Goal: Information Seeking & Learning: Learn about a topic

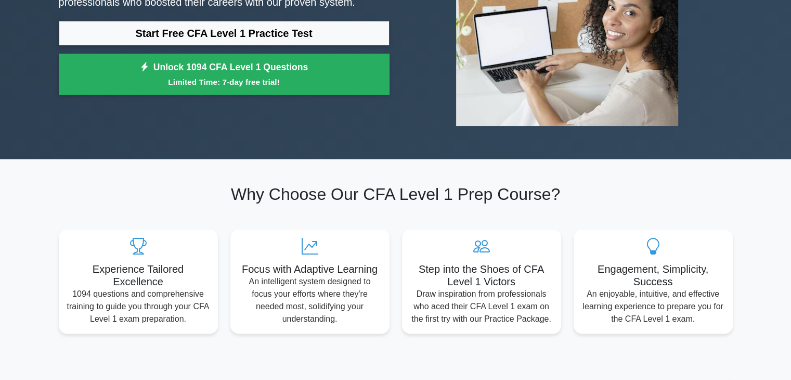
scroll to position [166, 0]
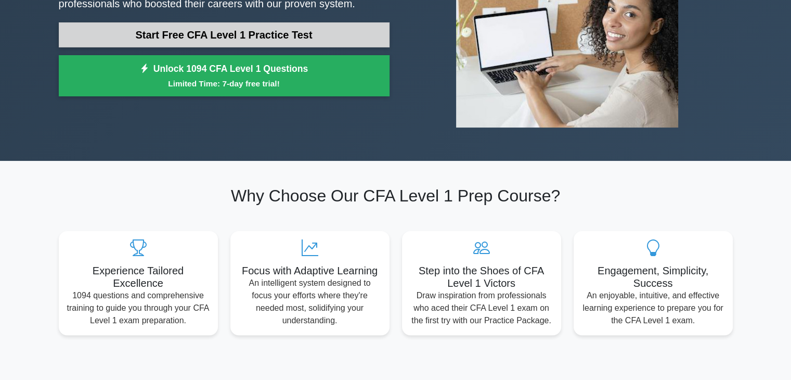
click at [299, 28] on link "Start Free CFA Level 1 Practice Test" at bounding box center [224, 34] width 331 height 25
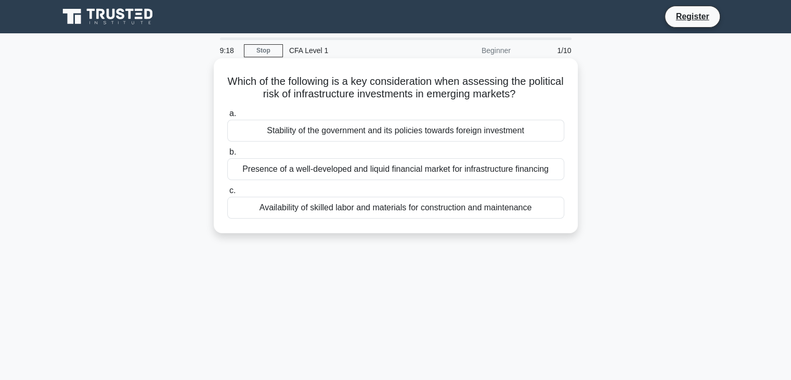
click at [437, 127] on div "Stability of the government and its policies towards foreign investment" at bounding box center [395, 131] width 337 height 22
click at [227, 117] on input "a. Stability of the government and its policies towards foreign investment" at bounding box center [227, 113] width 0 height 7
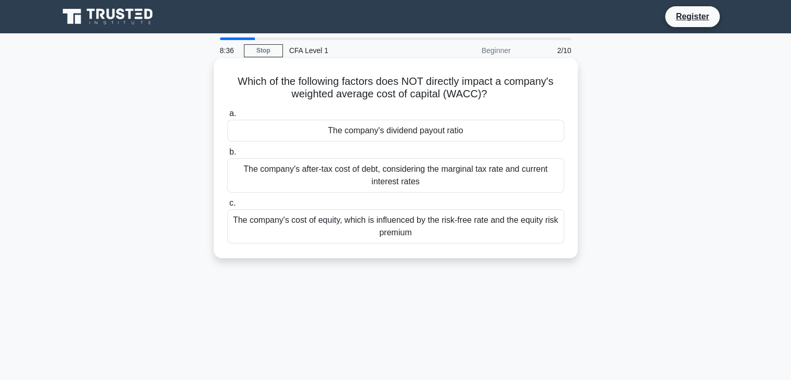
click at [499, 223] on div "The company's cost of equity, which is influenced by the risk-free rate and the…" at bounding box center [395, 226] width 337 height 34
click at [227, 206] on input "c. The company's cost of equity, which is influenced by the risk-free rate and …" at bounding box center [227, 203] width 0 height 7
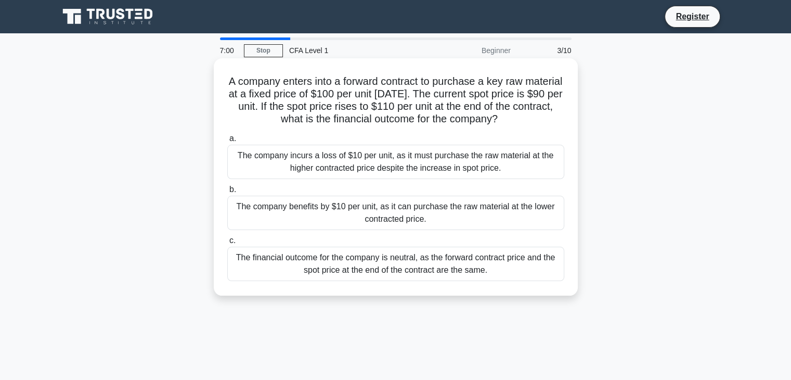
click at [254, 219] on div "The company benefits by $10 per unit, as it can purchase the raw material at th…" at bounding box center [395, 213] width 337 height 34
click at [227, 193] on input "b. The company benefits by $10 per unit, as it can purchase the raw material at…" at bounding box center [227, 189] width 0 height 7
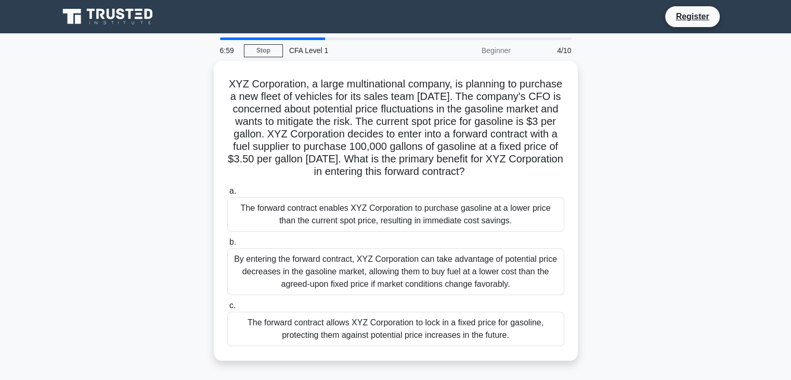
click at [120, 181] on div "XYZ Corporation, a large multinational company, is planning to purchase a new f…" at bounding box center [396, 217] width 686 height 312
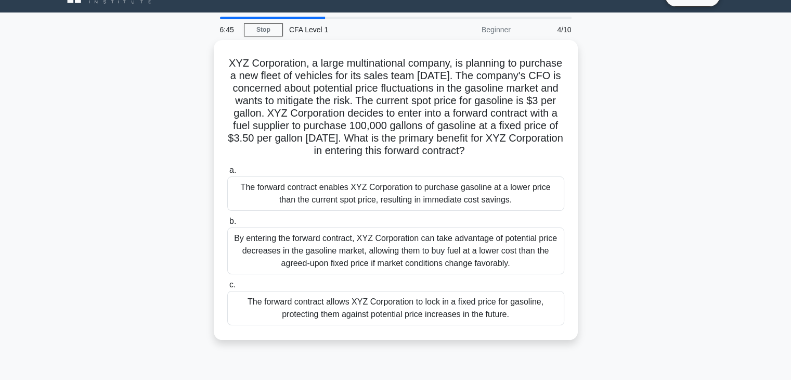
scroll to position [62, 0]
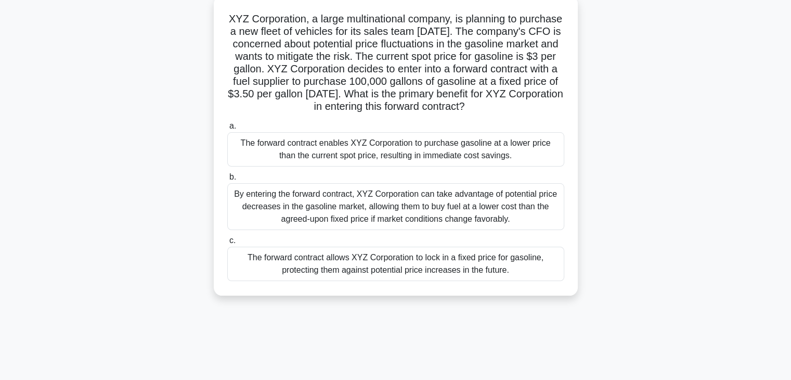
click at [237, 223] on div "By entering the forward contract, XYZ Corporation can take advantage of potenti…" at bounding box center [395, 206] width 337 height 47
click at [227, 180] on input "b. By entering the forward contract, XYZ Corporation can take advantage of pote…" at bounding box center [227, 177] width 0 height 7
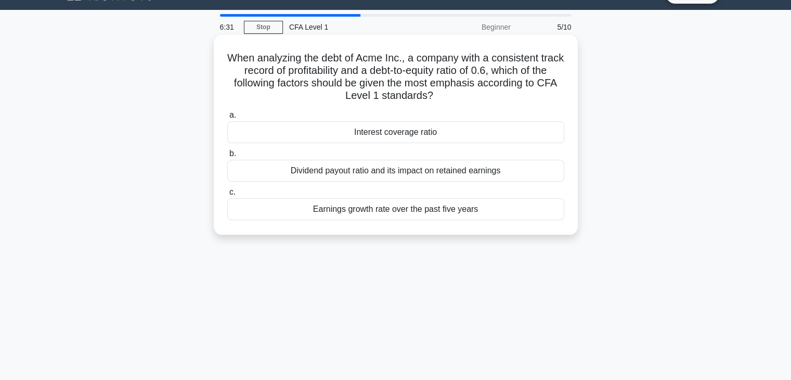
scroll to position [0, 0]
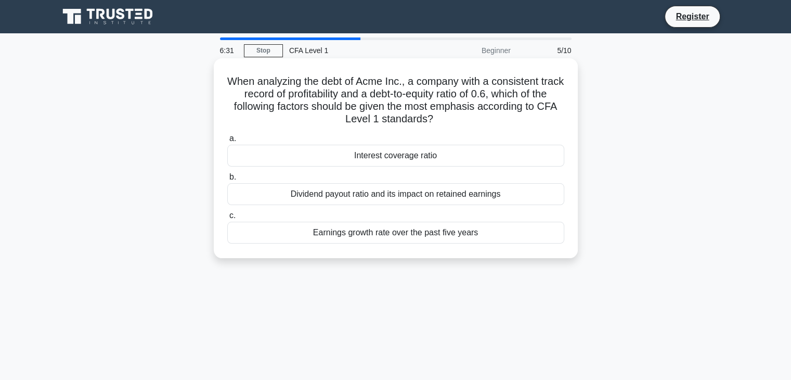
click at [237, 227] on div "Earnings growth rate over the past five years" at bounding box center [395, 233] width 337 height 22
click at [227, 219] on input "c. Earnings growth rate over the past five years" at bounding box center [227, 215] width 0 height 7
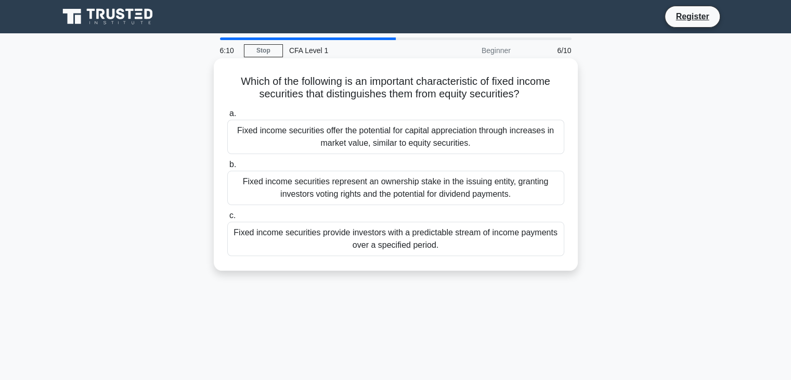
click at [247, 239] on div "Fixed income securities provide investors with a predictable stream of income p…" at bounding box center [395, 239] width 337 height 34
click at [227, 219] on input "c. Fixed income securities provide investors with a predictable stream of incom…" at bounding box center [227, 215] width 0 height 7
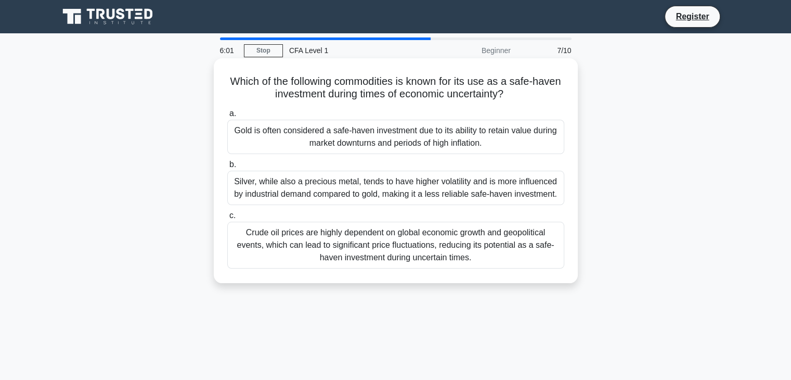
click at [258, 141] on div "Gold is often considered a safe-haven investment due to its ability to retain v…" at bounding box center [395, 137] width 337 height 34
click at [227, 117] on input "a. Gold is often considered a safe-haven investment due to its ability to retai…" at bounding box center [227, 113] width 0 height 7
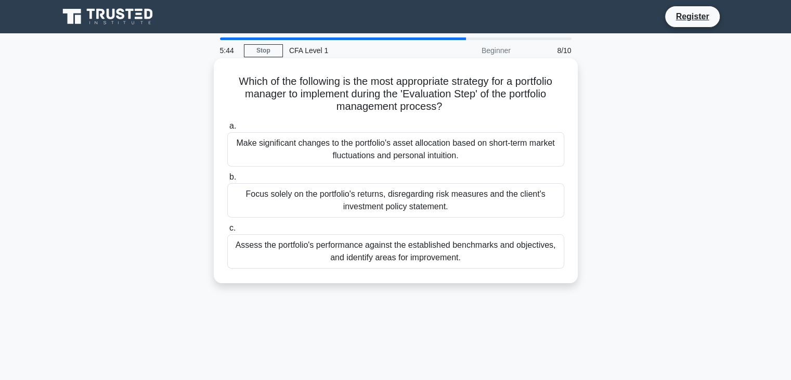
click at [238, 253] on div "Assess the portfolio's performance against the established benchmarks and objec…" at bounding box center [395, 251] width 337 height 34
click at [227, 231] on input "c. Assess the portfolio's performance against the established benchmarks and ob…" at bounding box center [227, 228] width 0 height 7
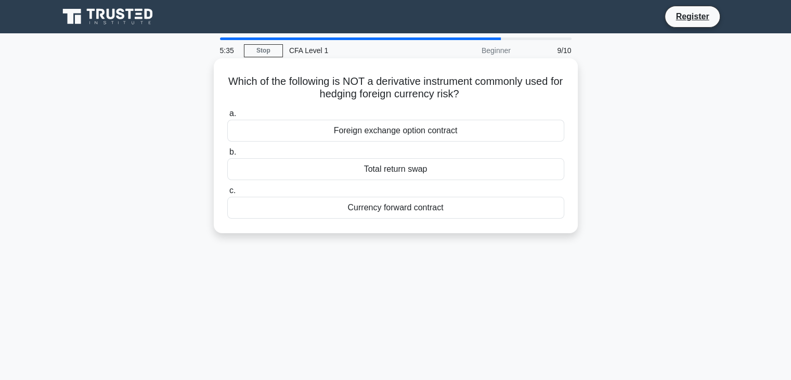
click at [254, 178] on div "Total return swap" at bounding box center [395, 169] width 337 height 22
click at [227, 155] on input "b. Total return swap" at bounding box center [227, 152] width 0 height 7
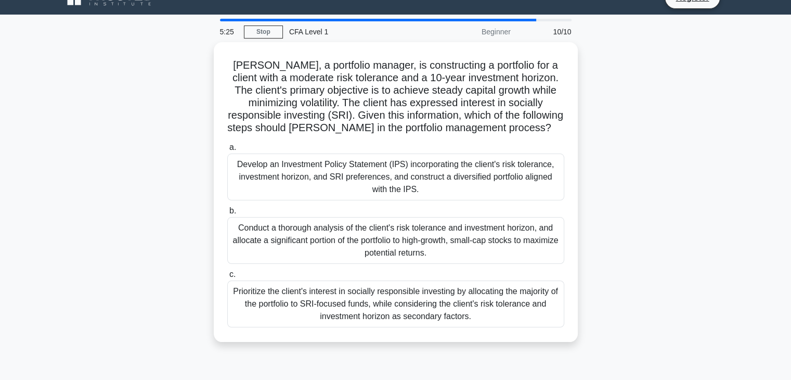
scroll to position [21, 0]
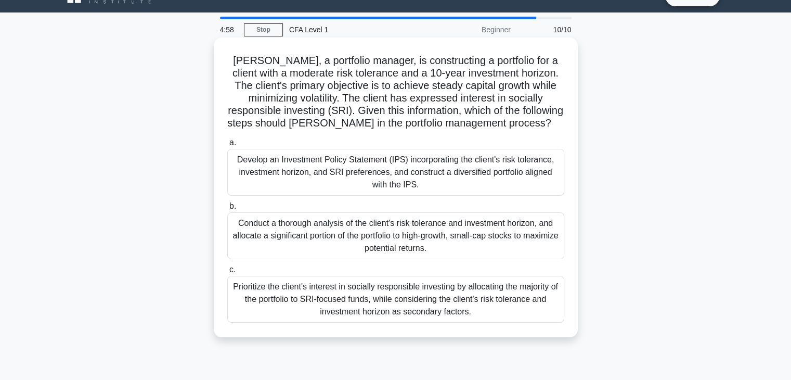
click at [252, 304] on div "Prioritize the client's interest in socially responsible investing by allocatin…" at bounding box center [395, 299] width 337 height 47
click at [227, 273] on input "c. Prioritize the client's interest in socially responsible investing by alloca…" at bounding box center [227, 269] width 0 height 7
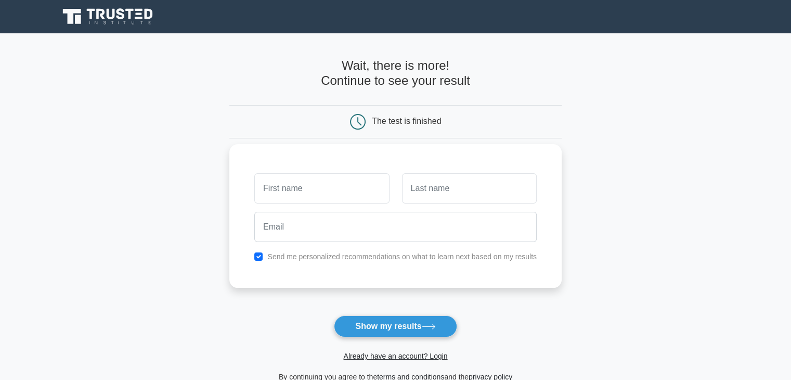
click at [263, 253] on div "Send me personalized recommendations on what to learn next based on my results" at bounding box center [395, 256] width 295 height 12
click at [262, 253] on input "checkbox" at bounding box center [258, 256] width 8 height 8
checkbox input "false"
click at [377, 323] on button "Show my results" at bounding box center [395, 326] width 123 height 22
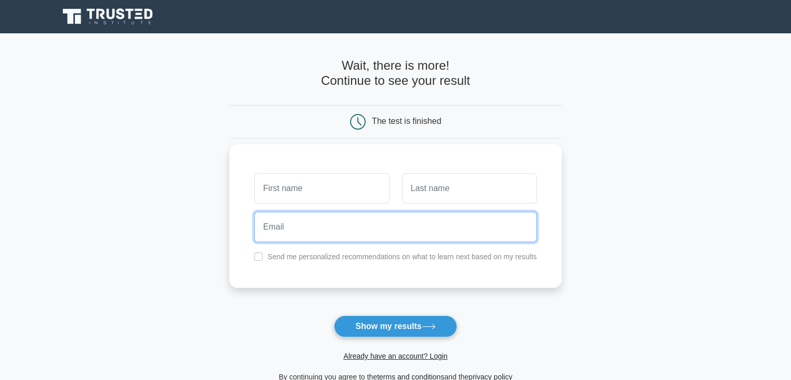
click at [474, 238] on input "email" at bounding box center [395, 227] width 282 height 30
